Goal: Navigation & Orientation: Find specific page/section

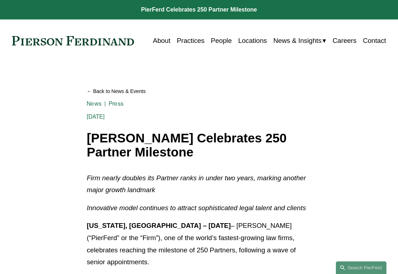
click at [0, 0] on span "News" at bounding box center [0, 0] width 0 height 0
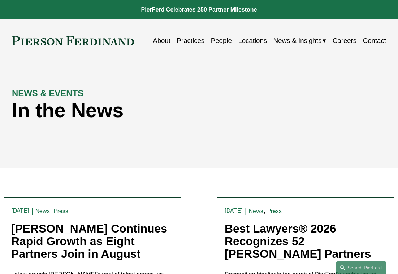
click at [337, 41] on link "Careers" at bounding box center [344, 40] width 24 height 13
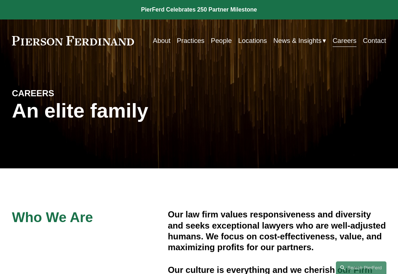
click at [157, 41] on link "About" at bounding box center [162, 40] width 18 height 13
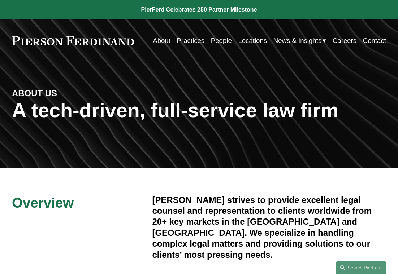
click at [211, 43] on link "People" at bounding box center [221, 40] width 21 height 13
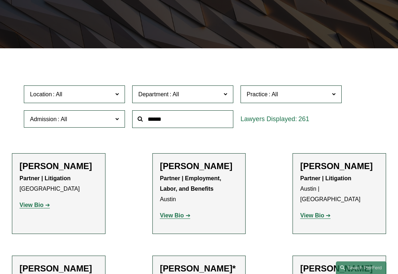
scroll to position [118, 0]
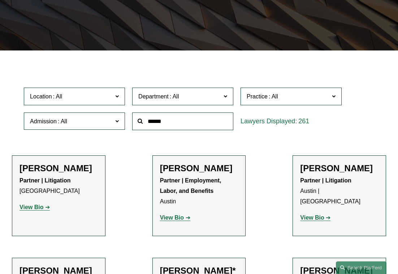
click at [308, 122] on span "261" at bounding box center [303, 121] width 11 height 7
